Goal: Transaction & Acquisition: Purchase product/service

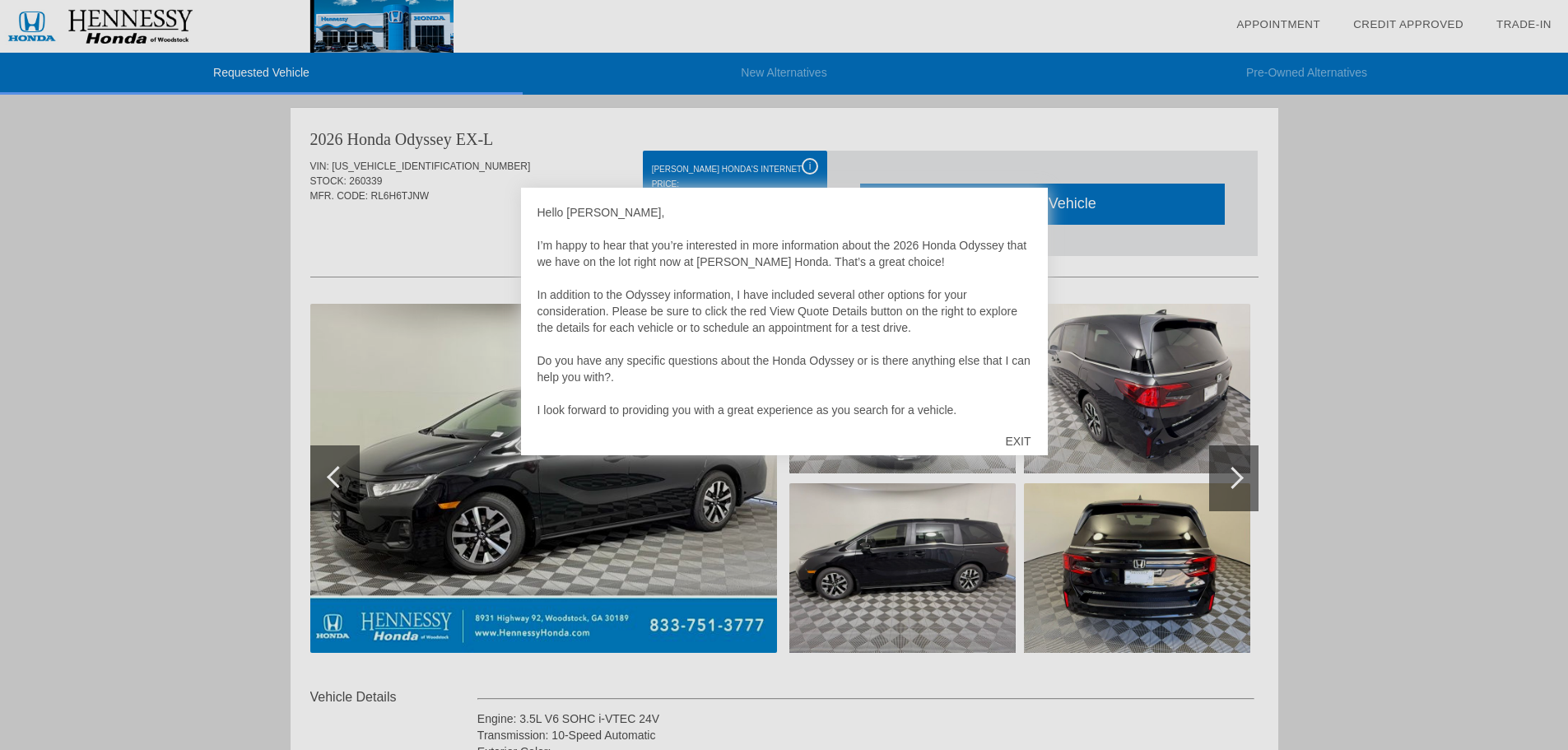
click at [1084, 208] on div at bounding box center [784, 375] width 1568 height 750
click at [1013, 440] on div "EXIT" at bounding box center [1017, 440] width 58 height 49
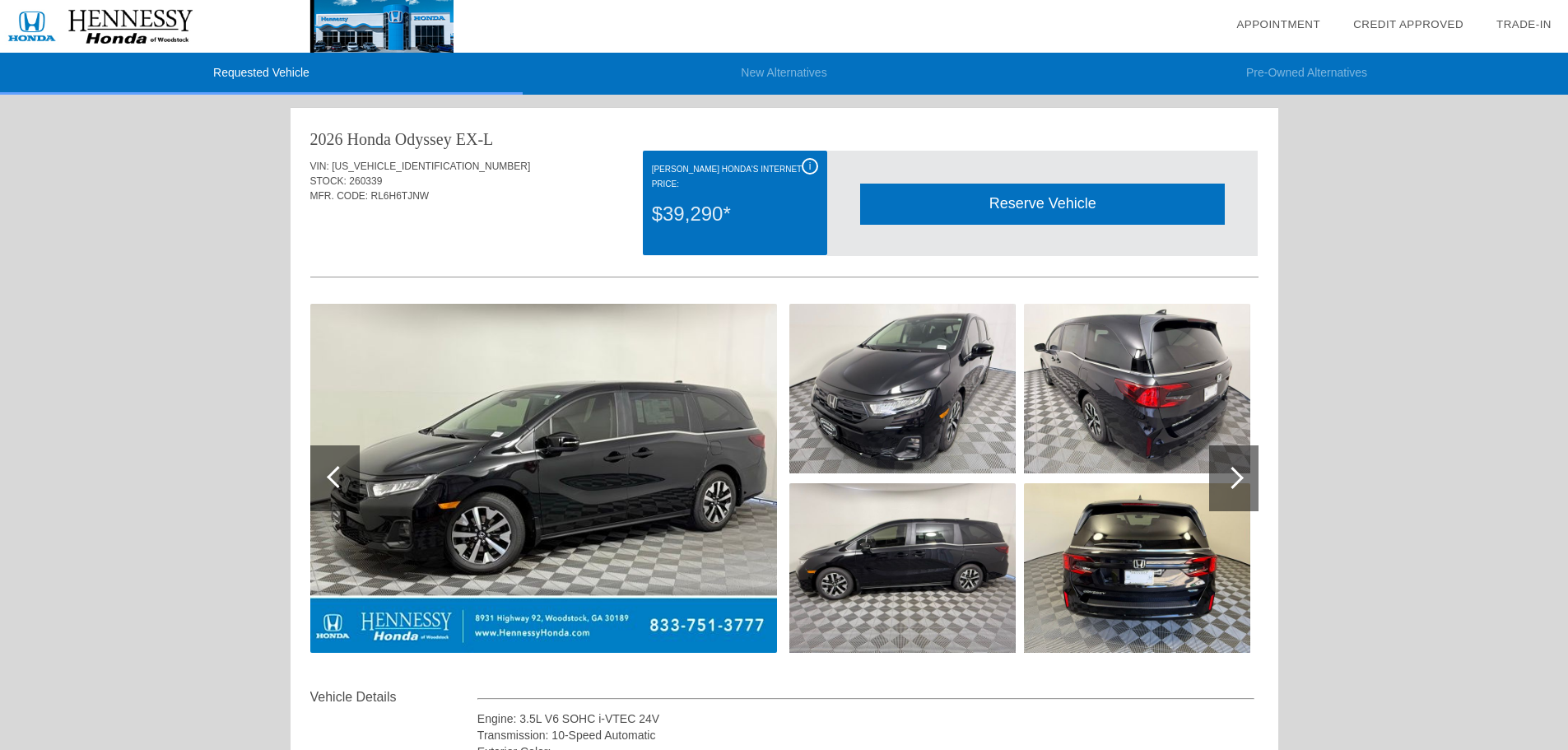
drag, startPoint x: 703, startPoint y: 200, endPoint x: 763, endPoint y: 177, distance: 64.3
click at [703, 201] on div "$39,290*" at bounding box center [734, 214] width 166 height 43
click at [991, 193] on div "Reserve Vehicle" at bounding box center [1042, 204] width 365 height 41
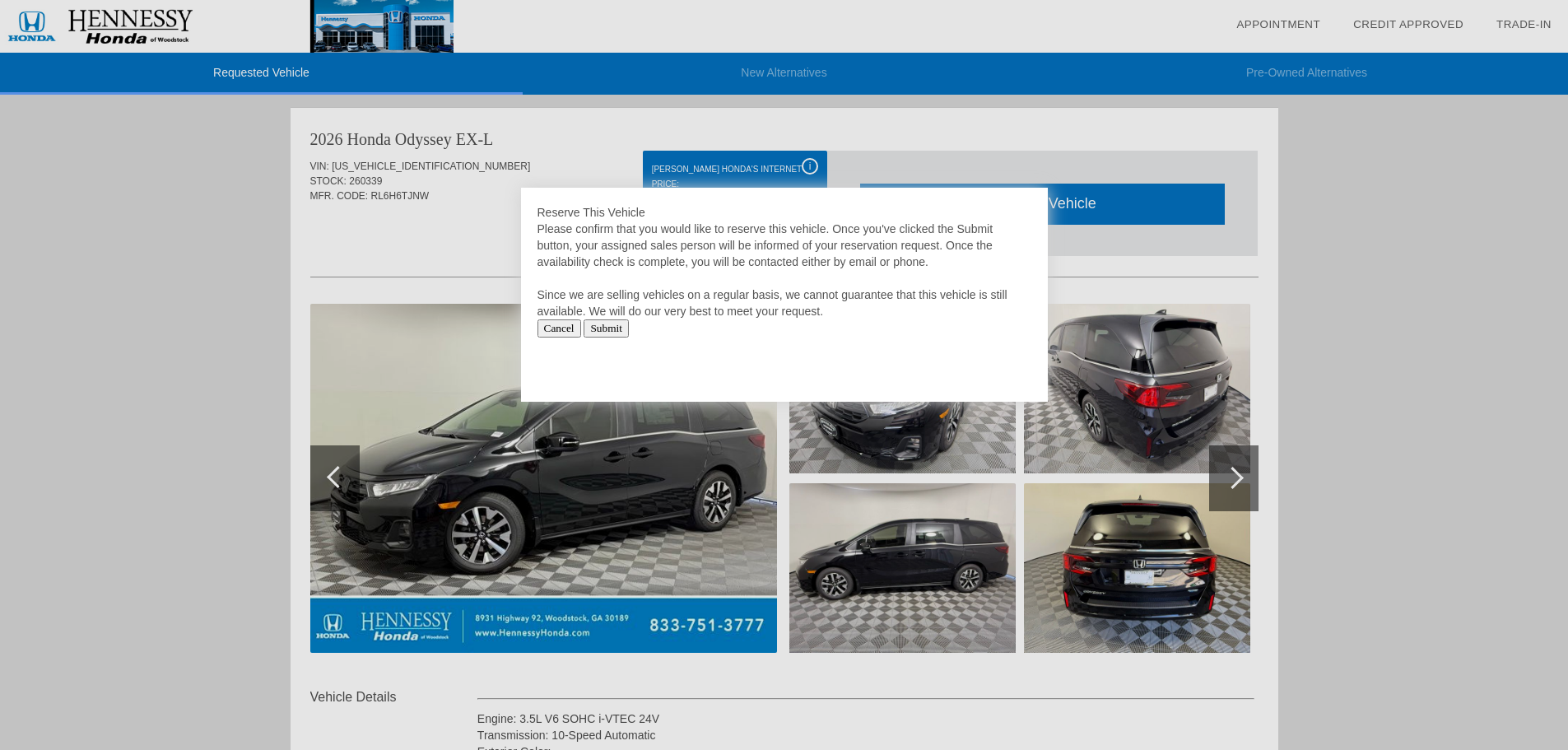
click at [602, 328] on input "Submit" at bounding box center [606, 328] width 46 height 18
